Goal: Task Accomplishment & Management: Manage account settings

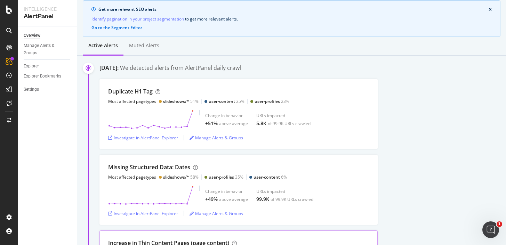
scroll to position [52, 0]
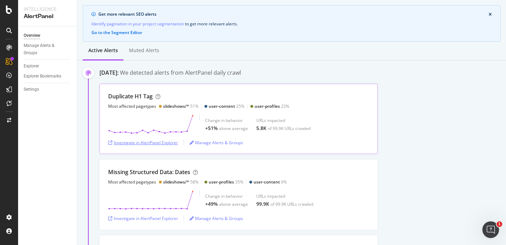
click at [159, 141] on div "Investigate in AlertPanel Explorer" at bounding box center [143, 143] width 70 height 6
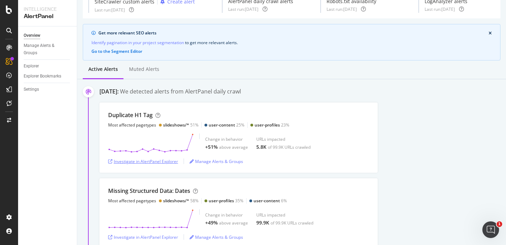
scroll to position [33, 0]
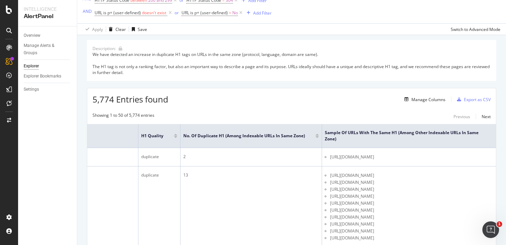
scroll to position [59, 0]
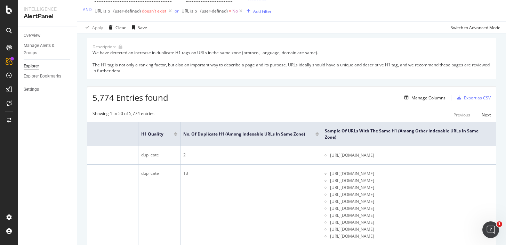
click at [317, 135] on div at bounding box center [316, 135] width 3 height 2
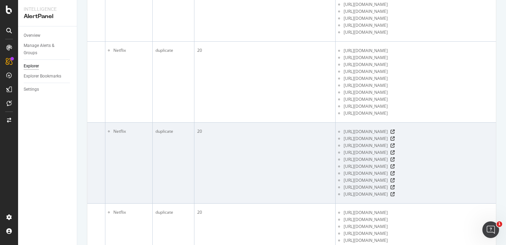
scroll to position [0, 214]
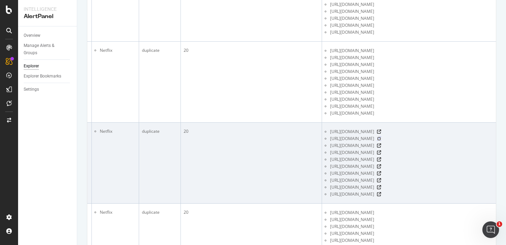
click at [381, 140] on icon at bounding box center [379, 139] width 4 height 4
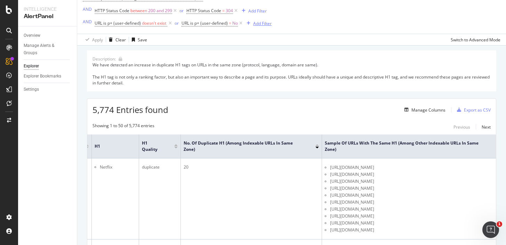
scroll to position [36, 0]
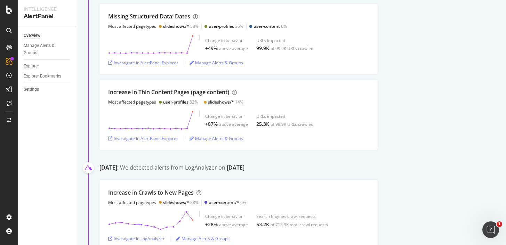
scroll to position [207, 0]
click at [148, 139] on div "Investigate in AlertPanel Explorer" at bounding box center [143, 139] width 70 height 6
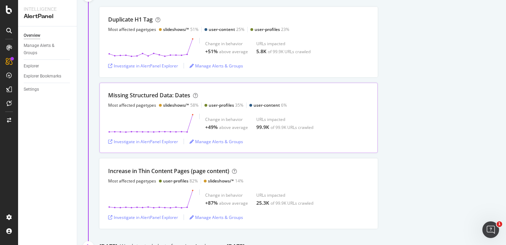
scroll to position [129, 0]
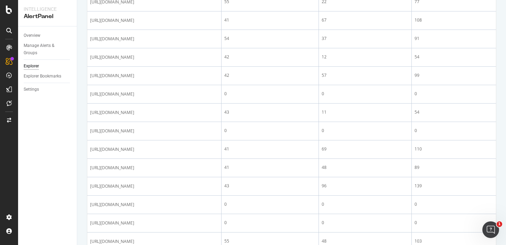
scroll to position [665, 0]
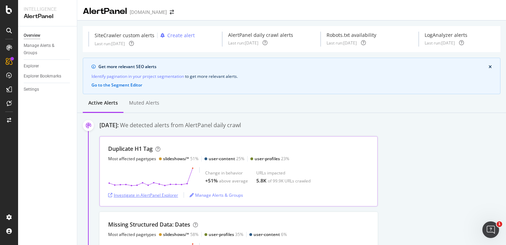
click at [162, 197] on div "Investigate in AlertPanel Explorer" at bounding box center [143, 195] width 70 height 6
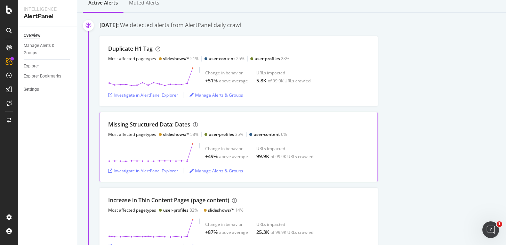
click at [164, 171] on div "Investigate in AlertPanel Explorer" at bounding box center [143, 171] width 70 height 6
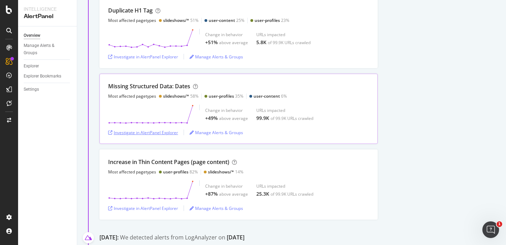
scroll to position [151, 0]
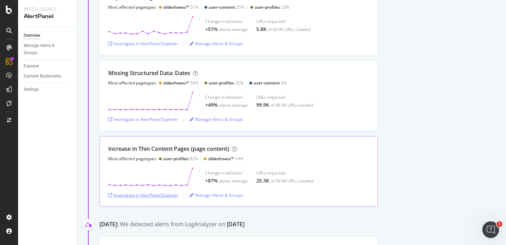
click at [148, 196] on div "Investigate in AlertPanel Explorer" at bounding box center [143, 195] width 70 height 6
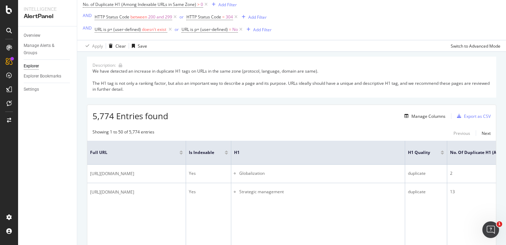
scroll to position [44, 0]
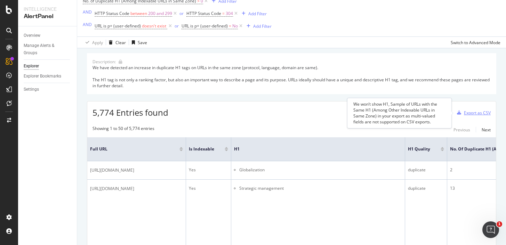
click at [477, 114] on div "Export as CSV" at bounding box center [477, 113] width 27 height 6
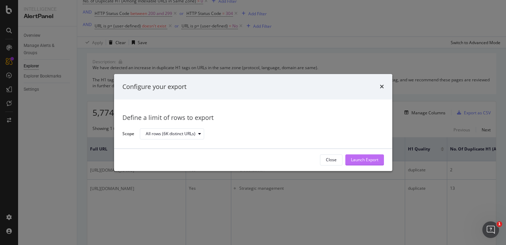
click at [363, 158] on div "Launch Export" at bounding box center [364, 160] width 27 height 6
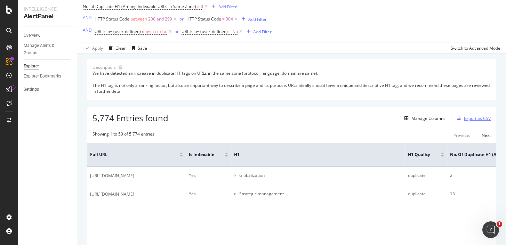
scroll to position [38, 0]
click at [36, 63] on div "Explorer" at bounding box center [31, 66] width 15 height 7
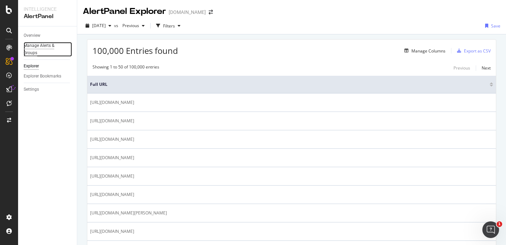
click at [37, 47] on div "Manage Alerts & Groups" at bounding box center [45, 49] width 42 height 15
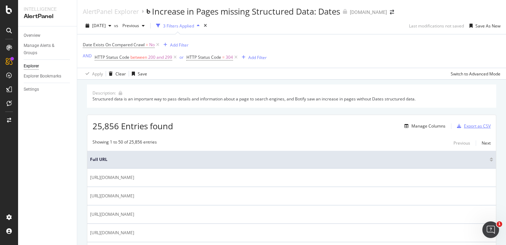
click at [481, 128] on div "Export as CSV" at bounding box center [477, 126] width 27 height 6
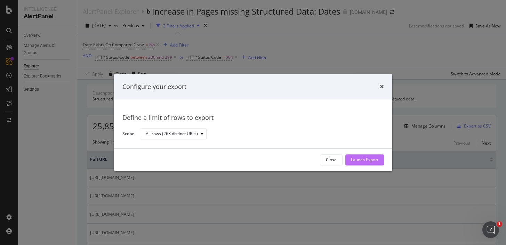
click at [366, 161] on div "Launch Export" at bounding box center [364, 160] width 27 height 6
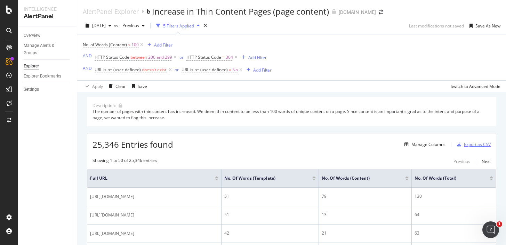
click at [466, 143] on div "Export as CSV" at bounding box center [477, 144] width 27 height 6
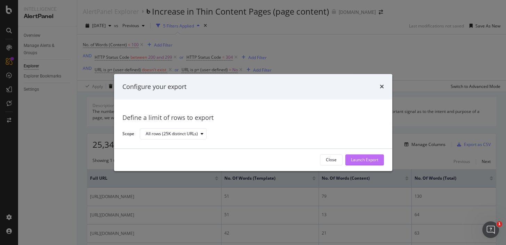
click at [364, 161] on div "Launch Export" at bounding box center [364, 160] width 27 height 6
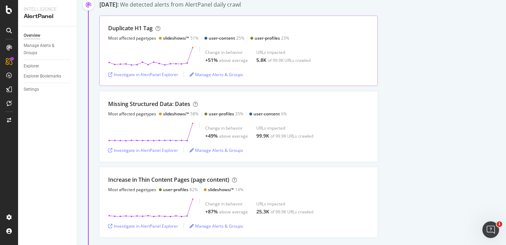
scroll to position [120, 0]
